Goal: Find specific page/section: Find specific page/section

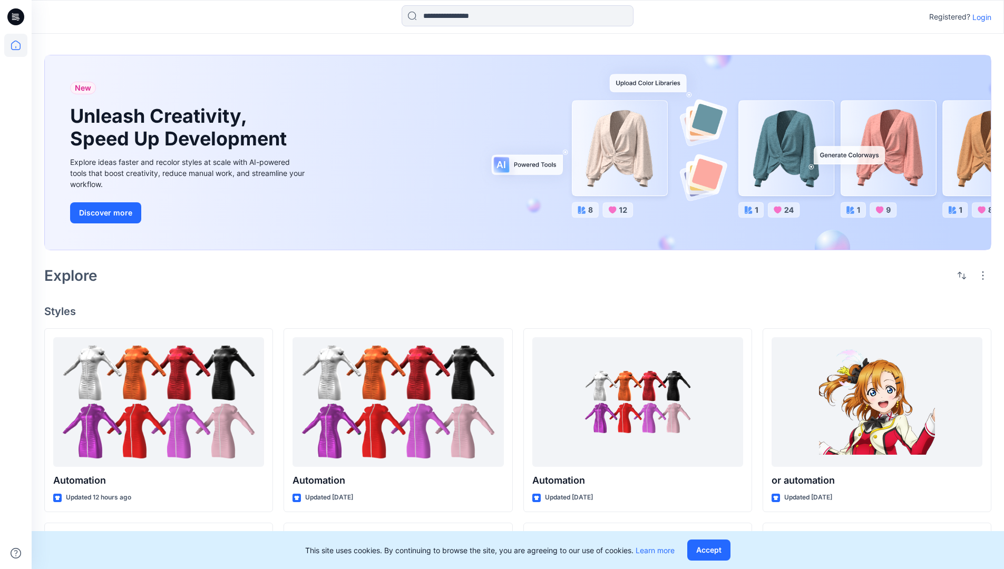
click at [588, 54] on div "New Unleash Creativity, Speed Up Development Explore ideas faster and recolor s…" at bounding box center [517, 154] width 947 height 217
click at [76, 275] on h2 "Explore" at bounding box center [70, 275] width 53 height 17
click at [61, 308] on h4 "Styles" at bounding box center [517, 311] width 947 height 13
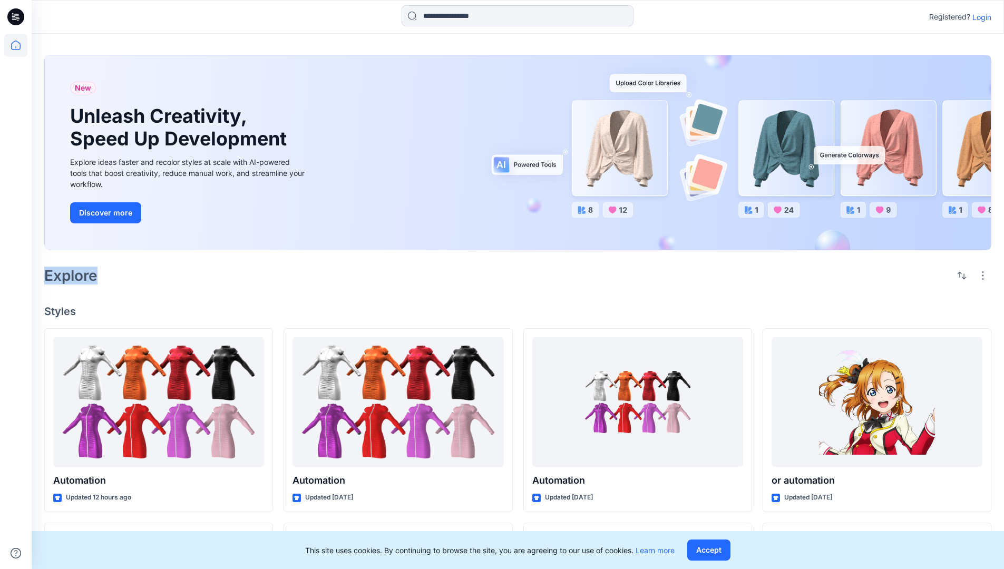
click at [61, 308] on h4 "Styles" at bounding box center [517, 311] width 947 height 13
click at [148, 292] on div "New Unleash Creativity, Speed Up Development Explore ideas faster and recolor s…" at bounding box center [518, 493] width 973 height 918
click at [947, 15] on p "Registered?" at bounding box center [949, 17] width 41 height 13
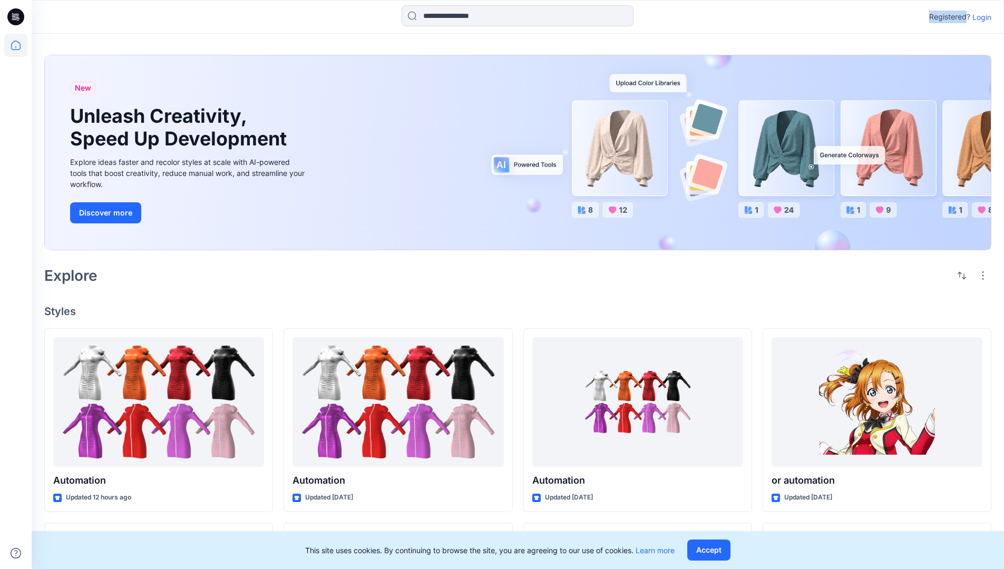
click at [947, 15] on p "Registered?" at bounding box center [949, 17] width 41 height 13
click at [887, 17] on div "Registered? Login" at bounding box center [518, 16] width 972 height 23
click at [997, 17] on div "Registered? Login" at bounding box center [518, 16] width 972 height 23
click at [442, 20] on input at bounding box center [518, 15] width 232 height 21
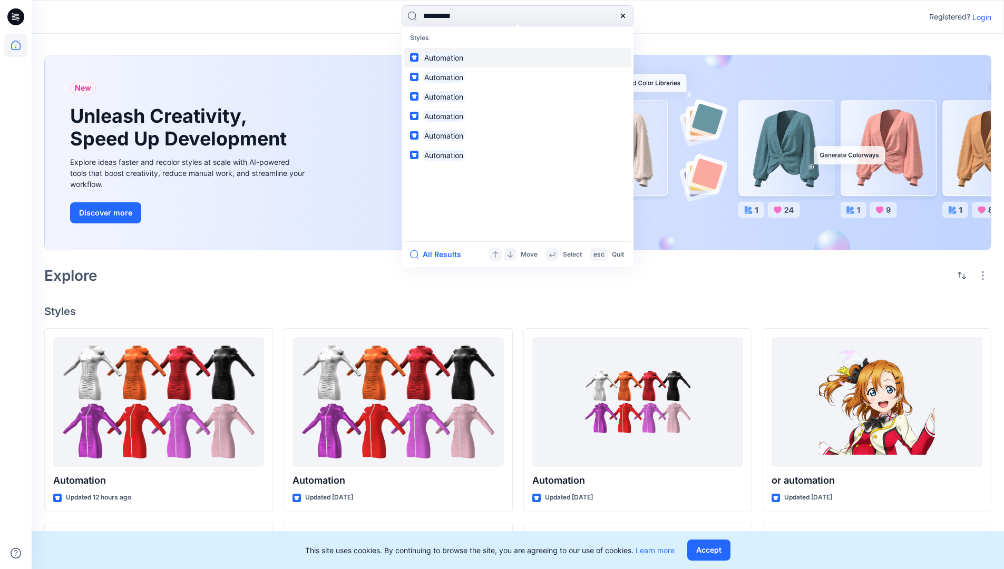
type input "**********"
click at [449, 56] on mark "Automation" at bounding box center [444, 58] width 42 height 12
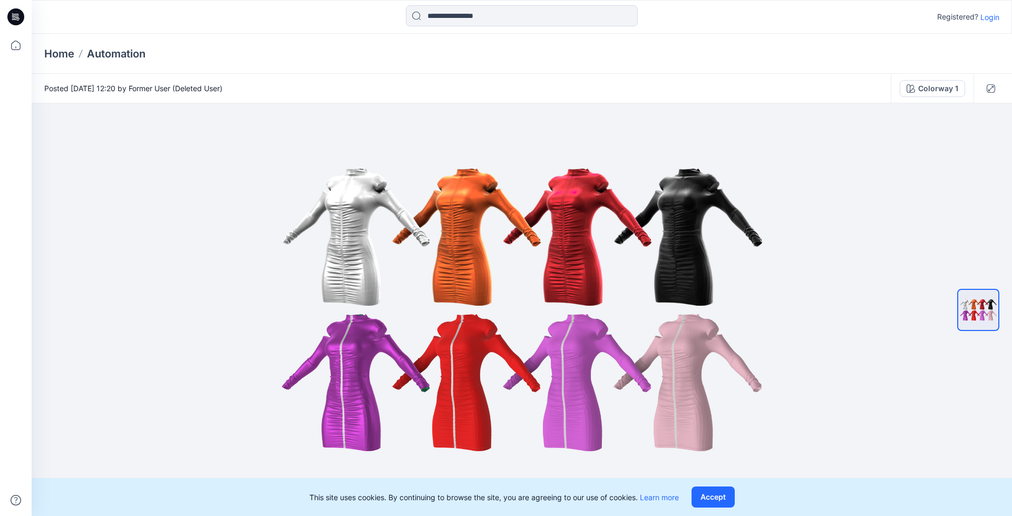
click at [124, 53] on p "Automation" at bounding box center [116, 53] width 59 height 15
